Goal: Find specific page/section: Find specific page/section

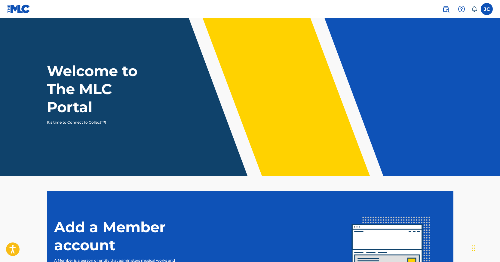
click at [488, 8] on label at bounding box center [487, 9] width 12 height 12
click at [487, 9] on input "[PERSON_NAME] [PERSON_NAME][EMAIL_ADDRESS][DOMAIN_NAME] Notification Preference…" at bounding box center [487, 9] width 0 height 0
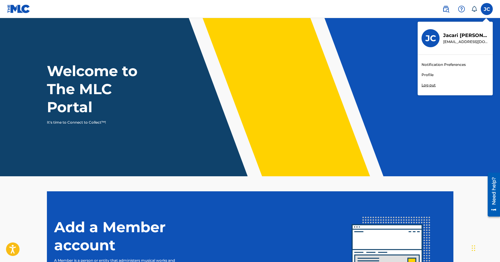
click at [435, 42] on h3 "JC" at bounding box center [431, 38] width 11 height 11
click at [487, 9] on input "[PERSON_NAME] [PERSON_NAME][EMAIL_ADDRESS][DOMAIN_NAME] Notification Preference…" at bounding box center [487, 9] width 0 height 0
click at [230, 128] on header "Welcome to The MLC Portal It's time to Connect to Collect™!" at bounding box center [250, 97] width 500 height 158
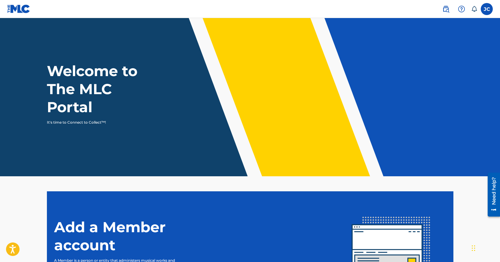
click at [491, 10] on label at bounding box center [487, 9] width 12 height 12
click at [487, 9] on input "[PERSON_NAME] [PERSON_NAME][EMAIL_ADDRESS][DOMAIN_NAME] Notification Preference…" at bounding box center [487, 9] width 0 height 0
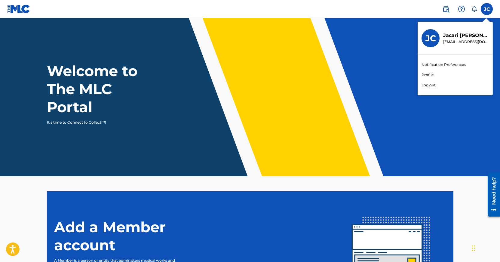
click at [429, 73] on link "Profile" at bounding box center [428, 74] width 12 height 5
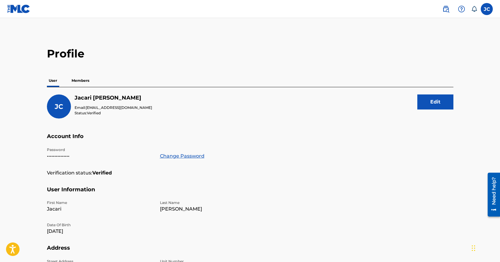
click at [90, 85] on p "Members" at bounding box center [80, 80] width 21 height 13
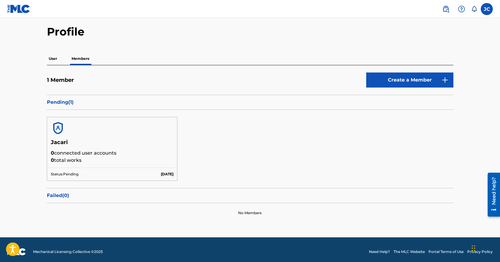
scroll to position [23, 0]
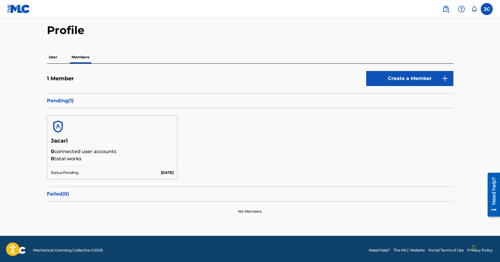
click at [55, 62] on p "User" at bounding box center [53, 57] width 12 height 13
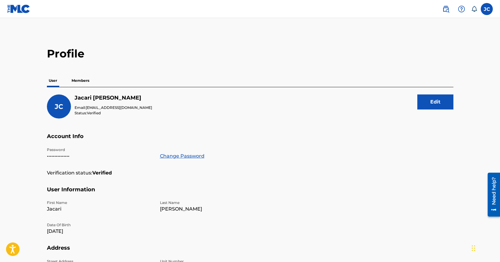
click at [8, 8] on img at bounding box center [18, 9] width 23 height 9
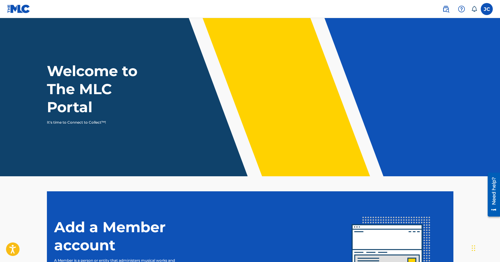
click at [101, 68] on h1 "Welcome to The MLC Portal" at bounding box center [103, 89] width 113 height 54
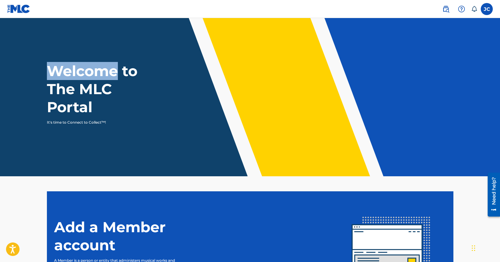
click at [101, 68] on h1 "Welcome to The MLC Portal" at bounding box center [103, 89] width 113 height 54
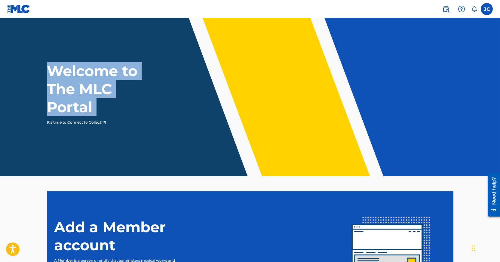
click at [101, 68] on h1 "Welcome to The MLC Portal" at bounding box center [103, 89] width 113 height 54
click at [255, 75] on div "Welcome to The MLC Portal It's time to Connect to Collect™!" at bounding box center [250, 93] width 421 height 63
click at [218, 110] on div "Welcome to The MLC Portal It's time to Connect to Collect™!" at bounding box center [250, 93] width 421 height 63
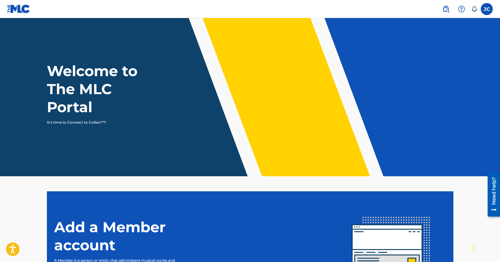
click at [453, 7] on span at bounding box center [458, 9] width 37 height 12
click at [483, 8] on label at bounding box center [487, 9] width 12 height 12
click at [487, 9] on input "[PERSON_NAME] [PERSON_NAME][EMAIL_ADDRESS][DOMAIN_NAME] Notification Preference…" at bounding box center [487, 9] width 0 height 0
click at [483, 8] on div "JC [PERSON_NAME] [PERSON_NAME][EMAIL_ADDRESS][DOMAIN_NAME] Notification Prefere…" at bounding box center [487, 9] width 12 height 12
click at [445, 7] on img at bounding box center [446, 8] width 7 height 7
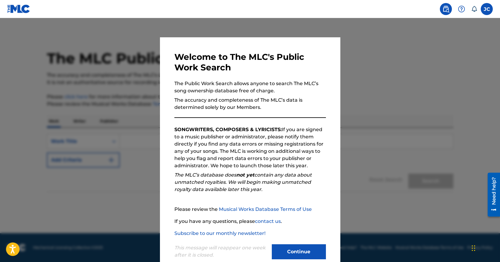
click at [286, 248] on button "Continue" at bounding box center [299, 251] width 54 height 15
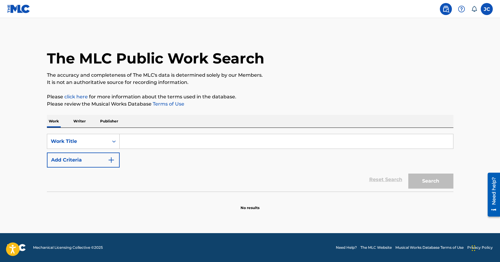
click at [77, 118] on p "Writer" at bounding box center [80, 121] width 16 height 13
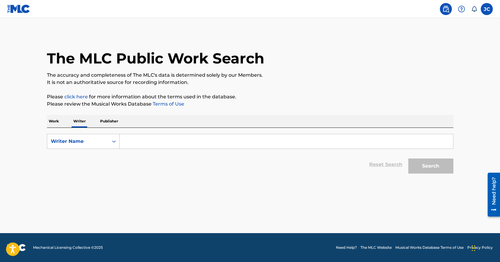
click at [133, 138] on input "Search Form" at bounding box center [287, 141] width 334 height 14
click at [132, 137] on input "n n" at bounding box center [287, 141] width 334 height 14
click at [92, 189] on main "The MLC Public Work Search The accuracy and completeness of The MLC's data is d…" at bounding box center [250, 125] width 500 height 215
click at [170, 141] on input "n n" at bounding box center [287, 141] width 334 height 14
type input "n"
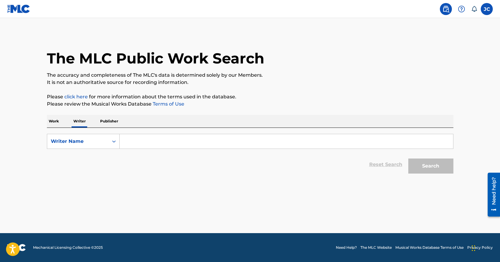
click at [60, 122] on p "Work" at bounding box center [54, 121] width 14 height 13
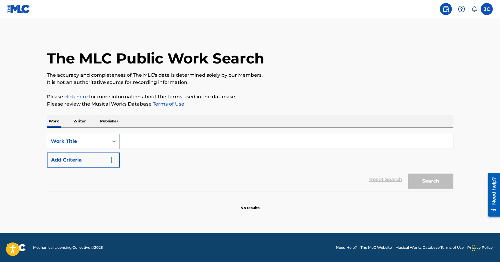
click at [116, 124] on p "Publisher" at bounding box center [109, 121] width 22 height 13
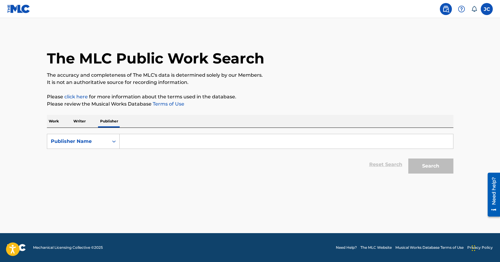
click at [148, 151] on form "SearchWithCriteria61cb8339-5bd2-4cdf-857b-091cc9ea584c Publisher Name Reset Sea…" at bounding box center [250, 155] width 407 height 43
click at [143, 144] on input "Search Form" at bounding box center [287, 141] width 334 height 14
type input "j"
click at [487, 10] on label at bounding box center [487, 9] width 12 height 12
click at [487, 9] on input "[PERSON_NAME] [PERSON_NAME][EMAIL_ADDRESS][DOMAIN_NAME] Notification Preference…" at bounding box center [487, 9] width 0 height 0
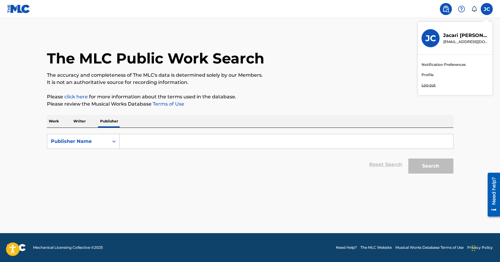
click at [425, 74] on link "Profile" at bounding box center [428, 74] width 12 height 5
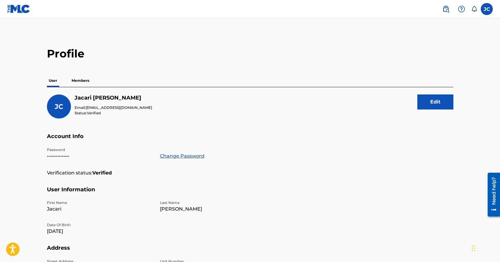
click at [92, 86] on div "User Members" at bounding box center [250, 80] width 407 height 13
click at [91, 86] on p "Members" at bounding box center [80, 80] width 21 height 13
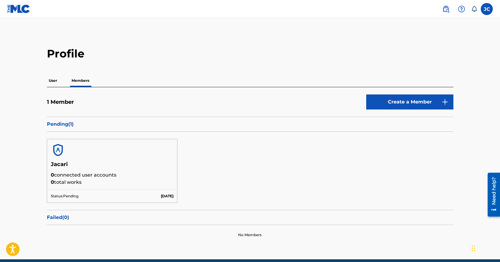
click at [60, 84] on div "User Members" at bounding box center [250, 80] width 407 height 13
click at [55, 80] on p "User" at bounding box center [53, 80] width 12 height 13
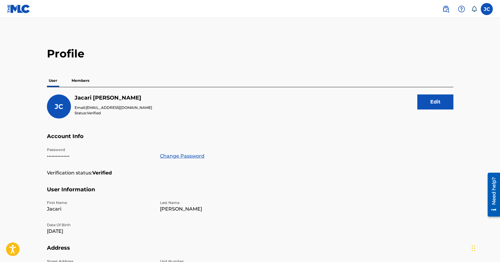
click at [85, 84] on p "Members" at bounding box center [80, 80] width 21 height 13
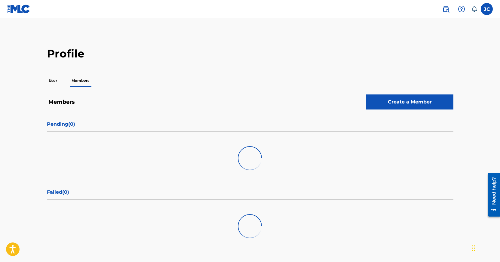
click at [228, 134] on div at bounding box center [250, 158] width 407 height 53
